Goal: Navigation & Orientation: Find specific page/section

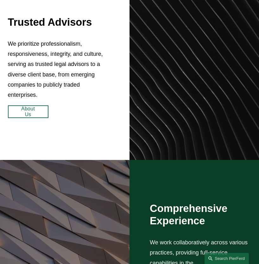
scroll to position [263, 0]
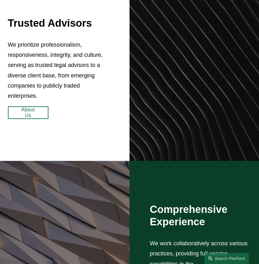
click at [113, 114] on div "Trusted Advisors We prioritize professionalism, responsiveness, integrity, and …" at bounding box center [129, 68] width 259 height 186
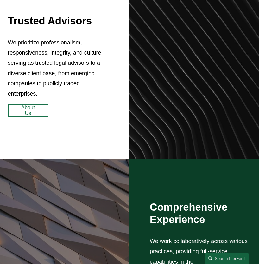
scroll to position [265, 0]
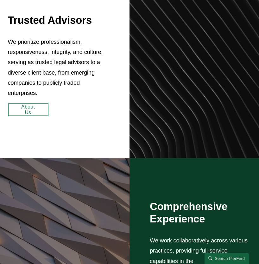
click at [33, 110] on link "About Us" at bounding box center [28, 109] width 41 height 13
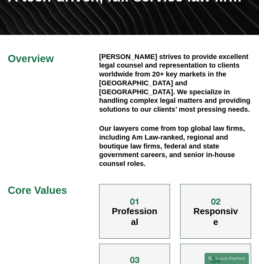
scroll to position [99, 0]
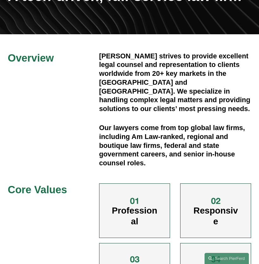
click at [76, 114] on div "Overview Pierson Ferdinand strives to provide excellent legal counsel and repre…" at bounding box center [129, 172] width 259 height 240
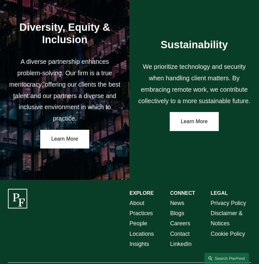
scroll to position [905, 0]
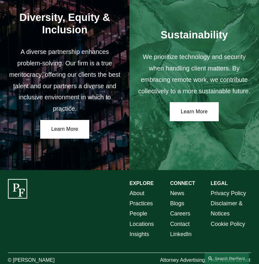
click at [109, 249] on div "EXPLORE CONNECT About Practices People Locations Insights News Blogs Careers Co…" at bounding box center [129, 226] width 259 height 95
click at [17, 179] on div at bounding box center [18, 189] width 20 height 20
